Goal: Navigation & Orientation: Understand site structure

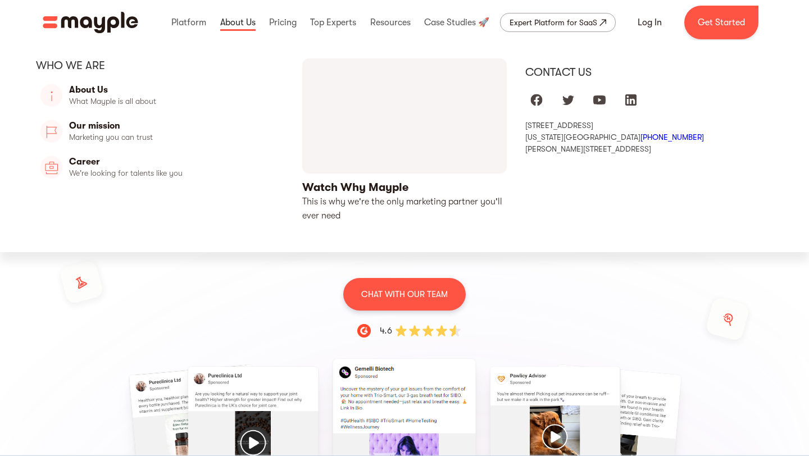
click at [235, 23] on link at bounding box center [237, 22] width 41 height 36
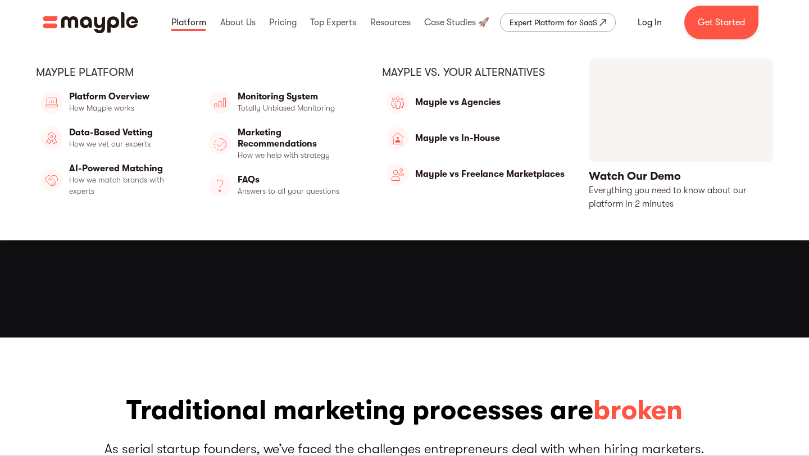
click at [198, 20] on link at bounding box center [189, 22] width 40 height 36
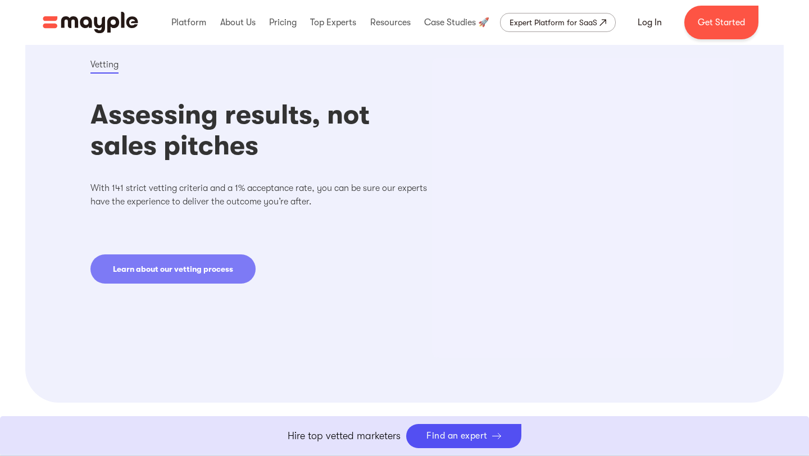
scroll to position [822, 0]
